Goal: Task Accomplishment & Management: Understand process/instructions

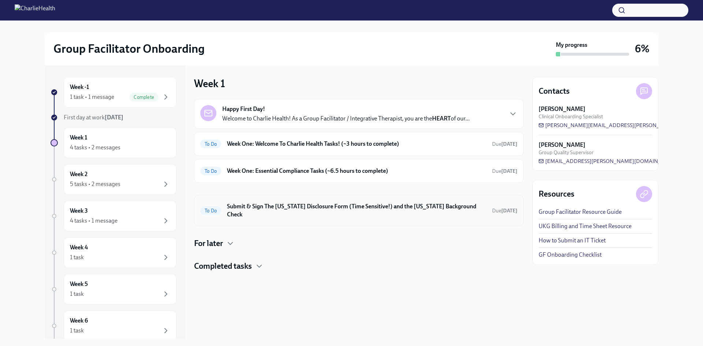
click at [298, 206] on h6 "Submit & Sign The [US_STATE] Disclosure Form (Time Sensitive!) and the [US_STAT…" at bounding box center [356, 210] width 259 height 16
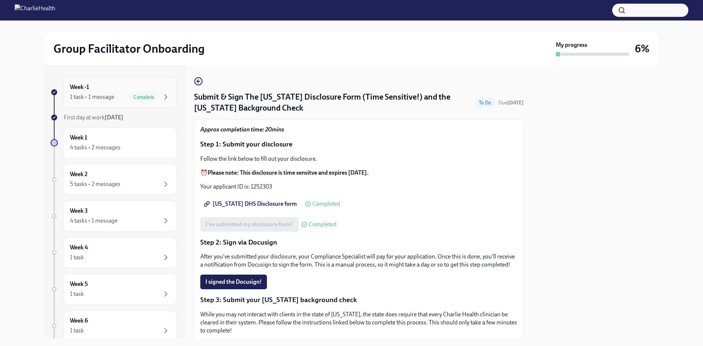
click at [113, 96] on div "1 task • 1 message" at bounding box center [92, 97] width 44 height 8
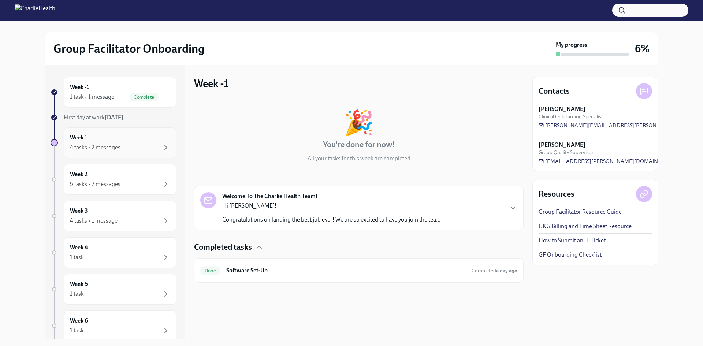
click at [131, 150] on div "4 tasks • 2 messages" at bounding box center [120, 147] width 100 height 9
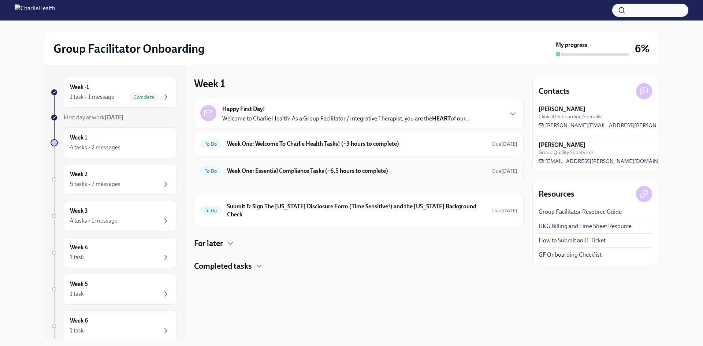
click at [291, 170] on h6 "Week One: Essential Compliance Tasks (~6.5 hours to complete)" at bounding box center [356, 171] width 259 height 8
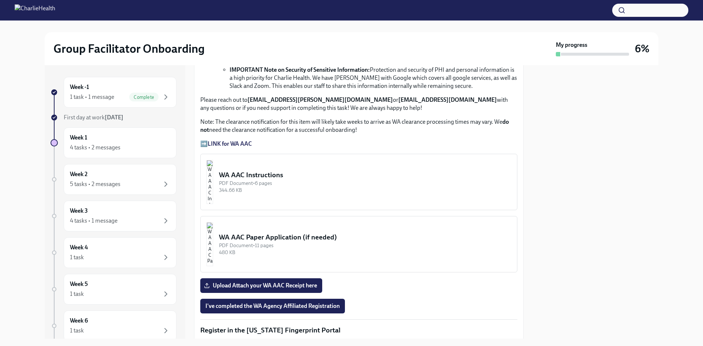
scroll to position [529, 0]
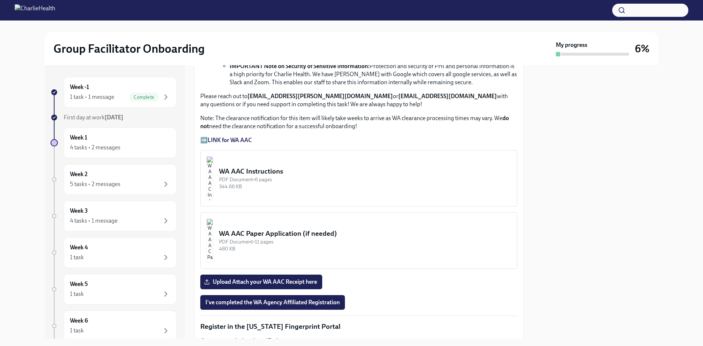
click at [283, 176] on div "PDF Document • 6 pages" at bounding box center [365, 179] width 292 height 7
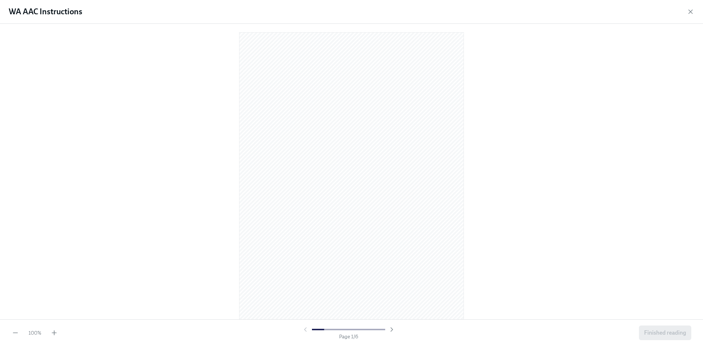
scroll to position [0, 0]
